Goal: Task Accomplishment & Management: Use online tool/utility

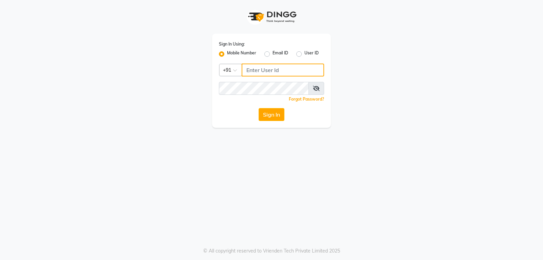
click at [253, 72] on input "Username" at bounding box center [283, 69] width 82 height 13
type input "141061400"
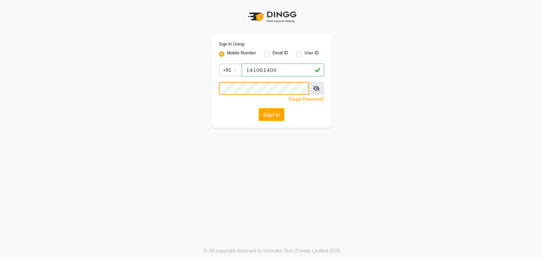
click at [258, 108] on button "Sign In" at bounding box center [271, 114] width 26 height 13
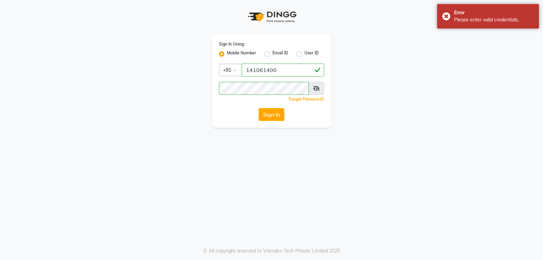
click at [323, 88] on span at bounding box center [316, 88] width 16 height 13
click at [320, 88] on span at bounding box center [316, 88] width 16 height 13
click at [315, 86] on icon at bounding box center [316, 87] width 7 height 5
click at [258, 108] on button "Sign In" at bounding box center [271, 114] width 26 height 13
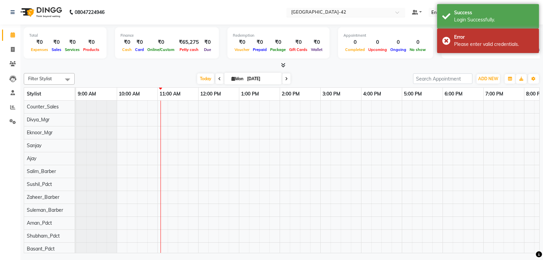
click at [402, 11] on span at bounding box center [399, 14] width 8 height 7
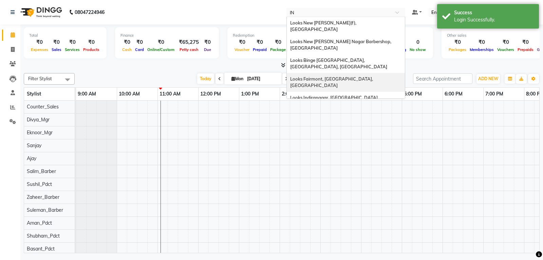
type input "IND"
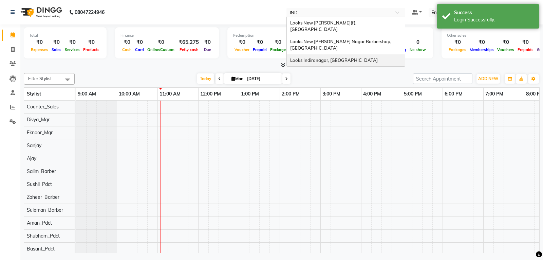
click at [323, 57] on span "Looks Indiranagar, [GEOGRAPHIC_DATA]" at bounding box center [334, 59] width 88 height 5
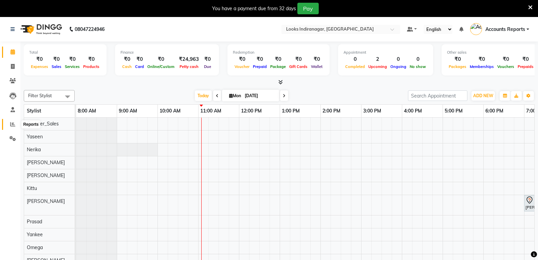
click at [12, 123] on icon at bounding box center [12, 123] width 5 height 5
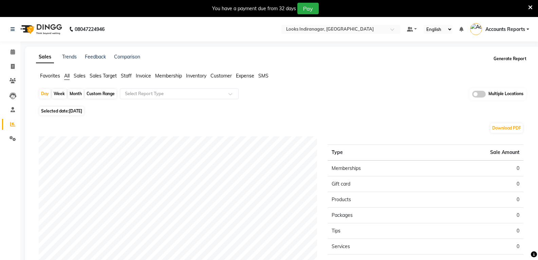
click at [516, 60] on button "Generate Report" at bounding box center [510, 58] width 36 height 9
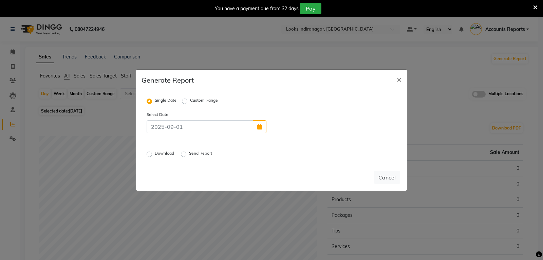
click at [190, 100] on label "Custom Range" at bounding box center [204, 101] width 28 height 8
click at [184, 100] on input "Custom Range" at bounding box center [185, 100] width 5 height 5
radio input "true"
select select "9"
select select "2025"
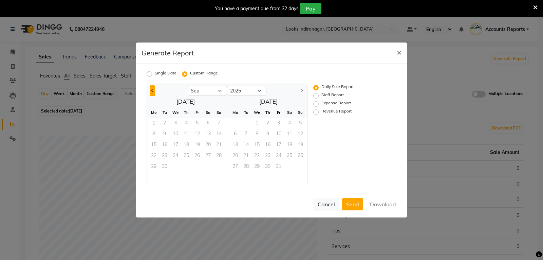
click at [155, 91] on button "Previous month" at bounding box center [152, 90] width 5 height 11
select select "8"
click at [199, 120] on span "1" at bounding box center [197, 123] width 11 height 11
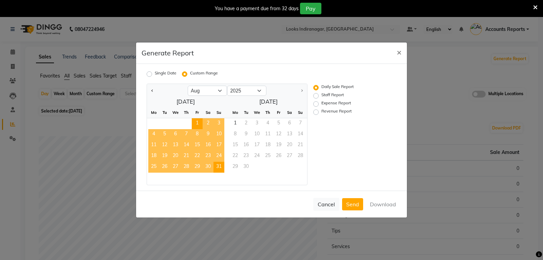
click at [217, 166] on span "31" at bounding box center [218, 166] width 11 height 11
click at [377, 206] on button "Download" at bounding box center [383, 204] width 34 height 12
click at [321, 94] on label "Staff Report" at bounding box center [332, 96] width 22 height 8
click at [317, 94] on input "Staff Report" at bounding box center [316, 95] width 5 height 5
radio input "true"
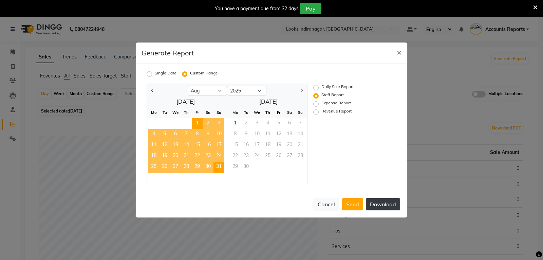
click at [375, 200] on button "Download" at bounding box center [383, 204] width 34 height 12
drag, startPoint x: 316, startPoint y: 104, endPoint x: 320, endPoint y: 102, distance: 4.6
click at [321, 104] on label "Expense Report" at bounding box center [336, 104] width 30 height 8
click at [316, 104] on input "Expense Report" at bounding box center [316, 103] width 5 height 5
radio input "true"
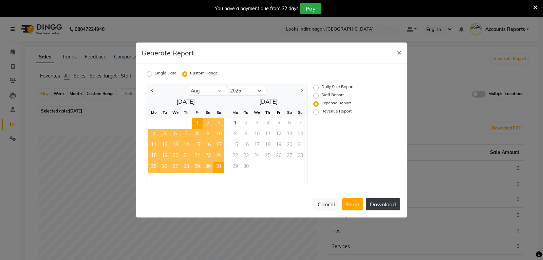
click at [388, 200] on button "Download" at bounding box center [383, 204] width 34 height 12
click at [321, 110] on label "Revenue Report" at bounding box center [336, 112] width 30 height 8
click at [316, 110] on input "Revenue Report" at bounding box center [316, 112] width 5 height 5
radio input "true"
click at [395, 202] on button "Download" at bounding box center [383, 204] width 34 height 12
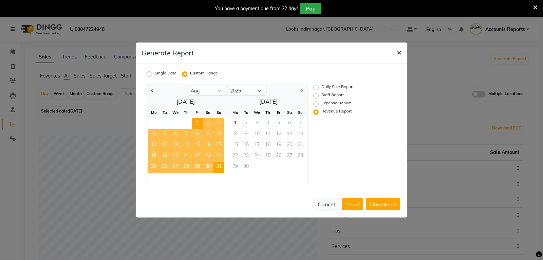
click at [401, 53] on button "×" at bounding box center [399, 51] width 16 height 19
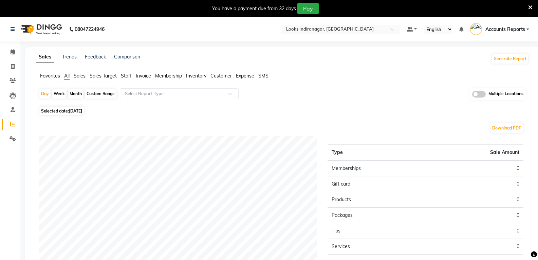
click at [392, 28] on span at bounding box center [394, 31] width 8 height 7
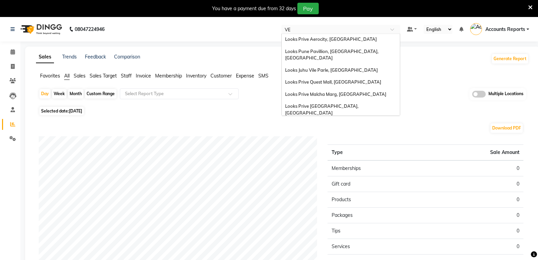
scroll to position [39, 0]
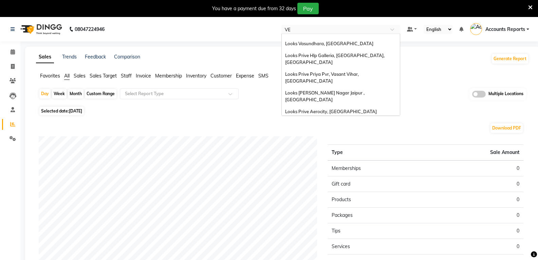
type input "VEG"
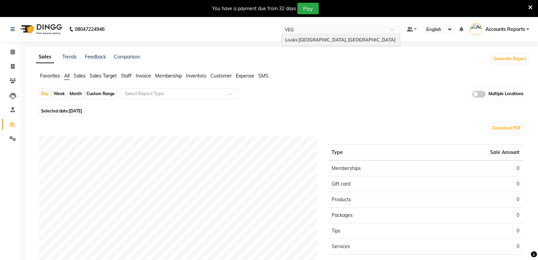
scroll to position [0, 0]
click at [379, 36] on div "Looks [GEOGRAPHIC_DATA], [GEOGRAPHIC_DATA]" at bounding box center [341, 40] width 118 height 12
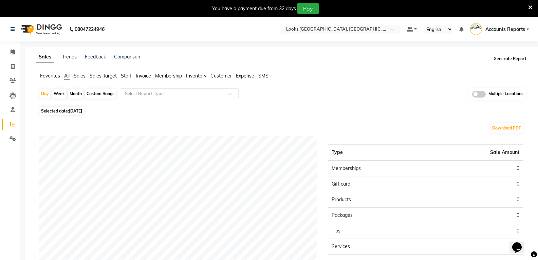
click at [527, 59] on button "Generate Report" at bounding box center [510, 58] width 36 height 9
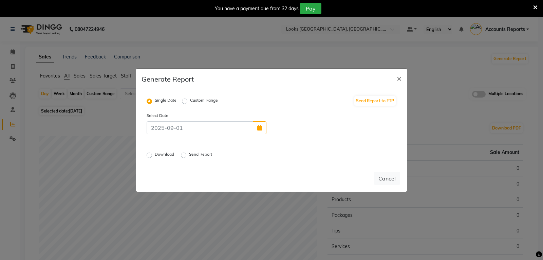
click at [190, 99] on label "Custom Range" at bounding box center [204, 101] width 28 height 8
click at [187, 99] on input "Custom Range" at bounding box center [185, 100] width 5 height 5
radio input "true"
select select "9"
select select "2025"
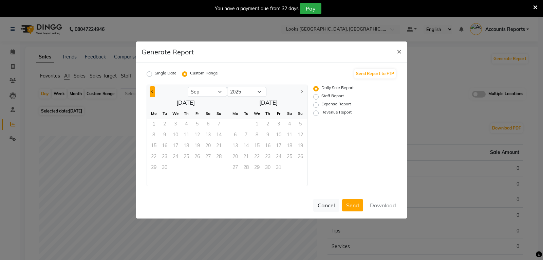
click at [151, 92] on span "Previous month" at bounding box center [152, 91] width 2 height 2
select select "8"
click at [196, 122] on span "1" at bounding box center [197, 124] width 11 height 11
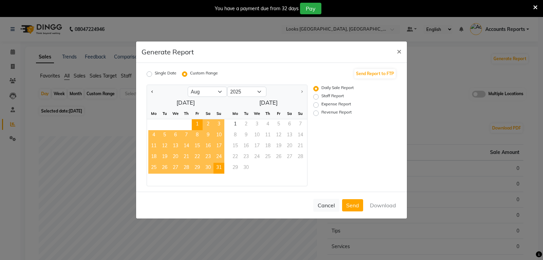
click at [215, 169] on span "31" at bounding box center [218, 167] width 11 height 11
click at [388, 207] on button "Download" at bounding box center [383, 205] width 34 height 12
click at [321, 94] on label "Staff Report" at bounding box center [332, 97] width 22 height 8
click at [317, 94] on input "Staff Report" at bounding box center [316, 96] width 5 height 5
radio input "true"
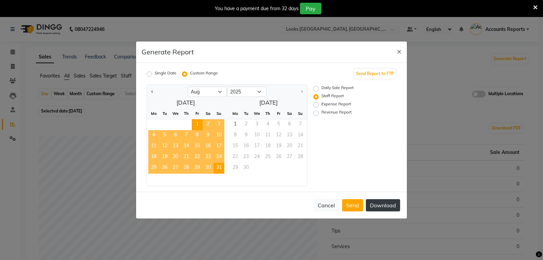
click at [378, 203] on button "Download" at bounding box center [383, 205] width 34 height 12
click at [321, 103] on label "Expense Report" at bounding box center [336, 105] width 30 height 8
click at [316, 103] on input "Expense Report" at bounding box center [316, 104] width 5 height 5
radio input "true"
click at [378, 203] on button "Download" at bounding box center [383, 205] width 34 height 12
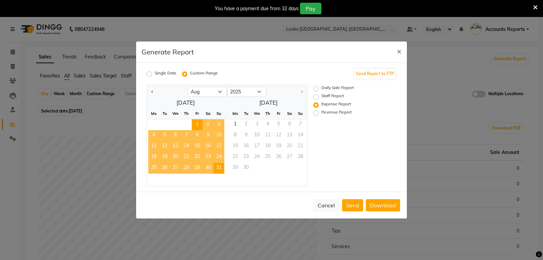
drag, startPoint x: 315, startPoint y: 112, endPoint x: 337, endPoint y: 130, distance: 27.7
click at [321, 112] on label "Revenue Report" at bounding box center [336, 113] width 30 height 8
click at [315, 112] on input "Revenue Report" at bounding box center [316, 113] width 5 height 5
radio input "true"
click at [381, 200] on button "Download" at bounding box center [383, 205] width 34 height 12
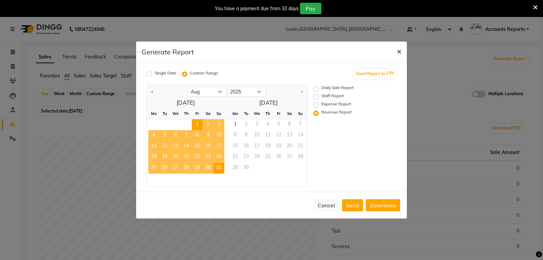
click at [398, 59] on button "×" at bounding box center [399, 50] width 16 height 19
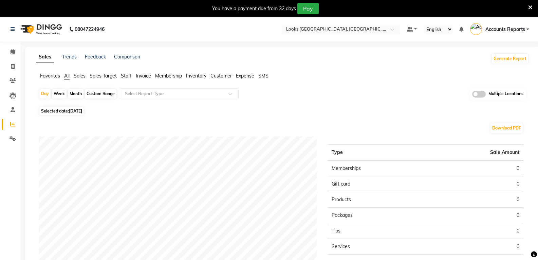
click at [395, 31] on span at bounding box center [394, 31] width 8 height 7
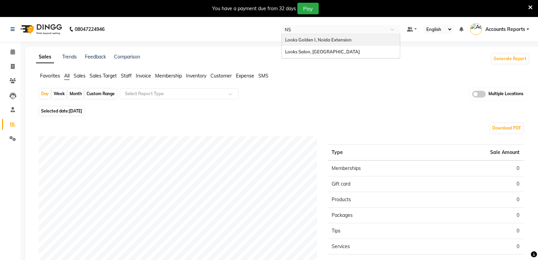
type input "NSP"
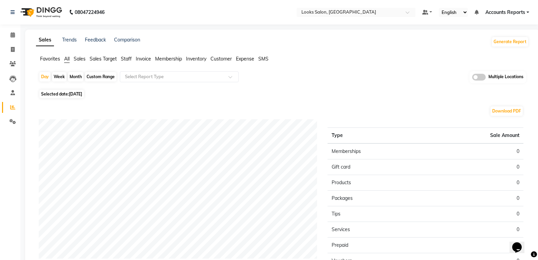
click at [507, 36] on div "Sales Trends Feedback Comparison Generate Report Favorites All Sales Sales Targ…" at bounding box center [282, 179] width 514 height 299
drag, startPoint x: 506, startPoint y: 41, endPoint x: 503, endPoint y: 15, distance: 26.4
click at [506, 34] on div "Sales Trends Feedback Comparison Generate Report Favorites All Sales Sales Targ…" at bounding box center [282, 179] width 514 height 299
click at [507, 39] on button "Generate Report" at bounding box center [510, 41] width 36 height 9
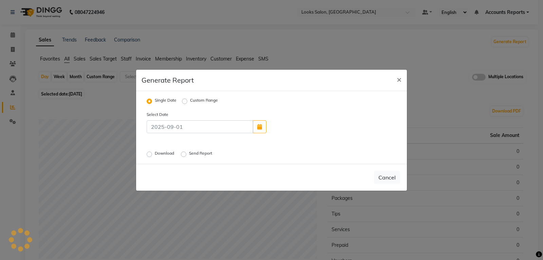
click at [190, 98] on label "Custom Range" at bounding box center [204, 101] width 28 height 8
click at [184, 98] on input "Custom Range" at bounding box center [185, 100] width 5 height 5
radio input "true"
select select "9"
select select "2025"
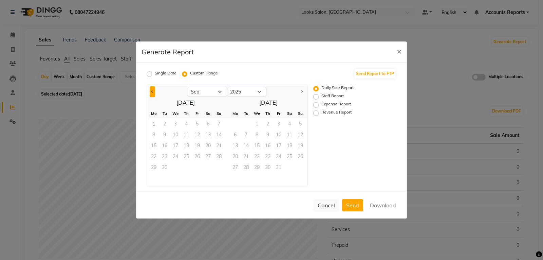
click at [152, 91] on span "Previous month" at bounding box center [152, 91] width 2 height 2
select select "8"
click at [196, 123] on span "1" at bounding box center [197, 124] width 11 height 11
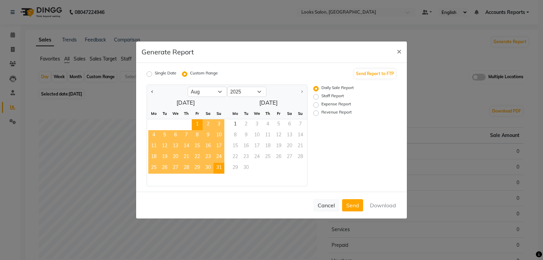
click at [220, 165] on span "31" at bounding box center [218, 167] width 11 height 11
click at [384, 204] on button "Download" at bounding box center [383, 205] width 34 height 12
drag, startPoint x: 315, startPoint y: 97, endPoint x: 375, endPoint y: 111, distance: 61.1
click at [321, 97] on label "Staff Report" at bounding box center [332, 97] width 22 height 8
click at [315, 97] on input "Staff Report" at bounding box center [316, 96] width 5 height 5
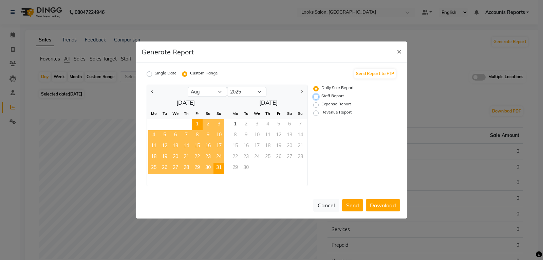
radio input "true"
click at [384, 205] on button "Download" at bounding box center [383, 205] width 34 height 12
drag, startPoint x: 318, startPoint y: 104, endPoint x: 331, endPoint y: 108, distance: 13.4
click at [323, 104] on label "Expense Report" at bounding box center [336, 105] width 30 height 8
click at [321, 104] on label "Expense Report" at bounding box center [336, 105] width 30 height 8
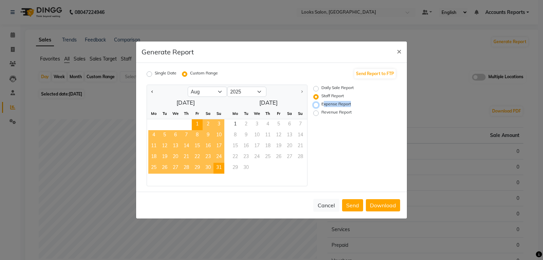
click at [315, 104] on input "Expense Report" at bounding box center [316, 104] width 5 height 5
radio input "true"
click at [383, 206] on button "Download" at bounding box center [383, 205] width 34 height 12
click at [319, 112] on div "Revenue Report" at bounding box center [347, 113] width 68 height 8
click at [321, 111] on label "Revenue Report" at bounding box center [336, 113] width 30 height 8
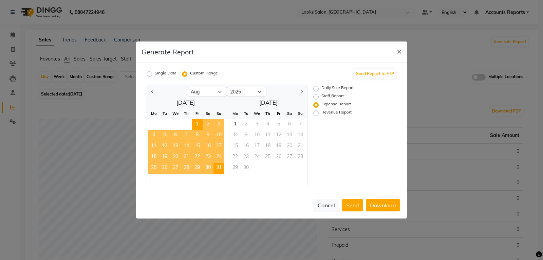
click at [315, 111] on input "Revenue Report" at bounding box center [316, 113] width 5 height 5
radio input "true"
click at [388, 205] on button "Download" at bounding box center [383, 205] width 34 height 12
